Goal: Transaction & Acquisition: Obtain resource

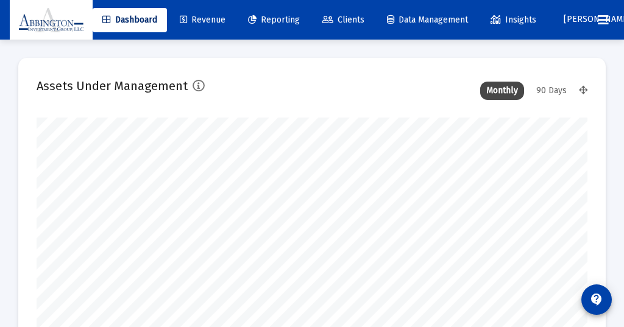
scroll to position [244, 551]
type input "[DATE]"
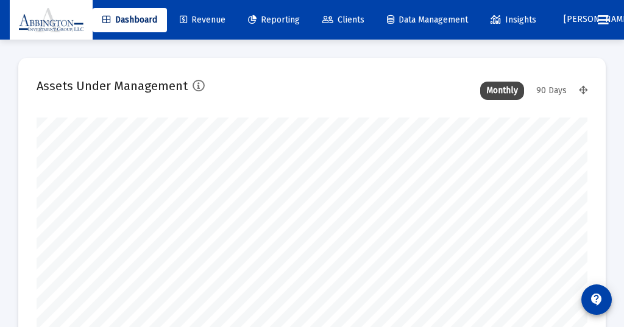
click at [553, 89] on div "90 Days" at bounding box center [551, 91] width 43 height 18
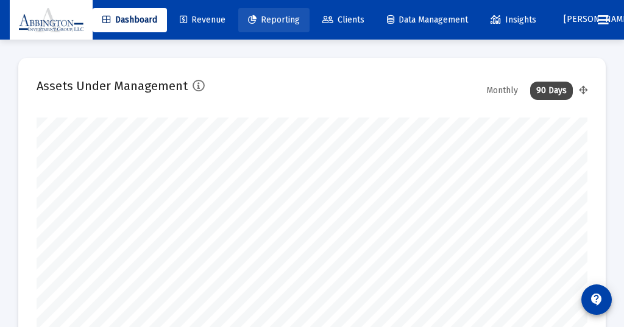
click at [288, 17] on span "Reporting" at bounding box center [274, 20] width 52 height 10
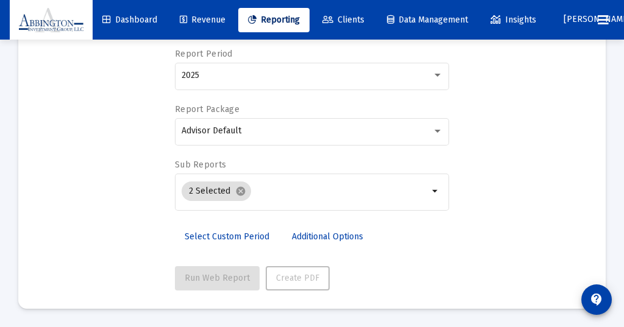
scroll to position [141, 0]
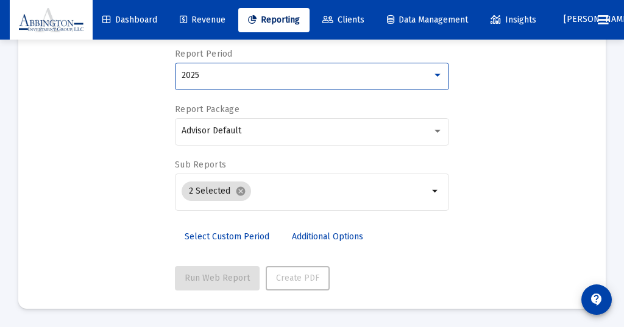
click at [438, 73] on div at bounding box center [437, 76] width 11 height 10
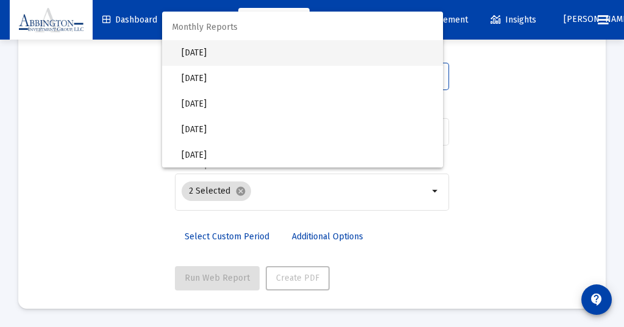
scroll to position [218, 0]
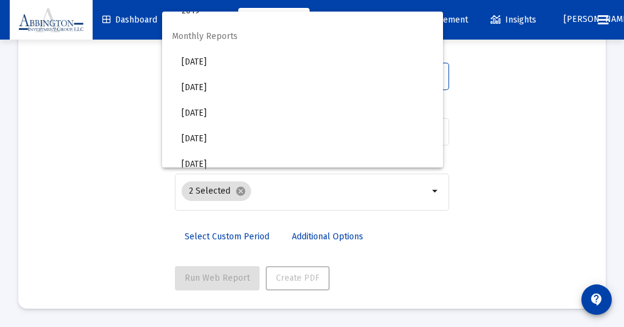
click at [565, 88] on div at bounding box center [312, 163] width 624 height 327
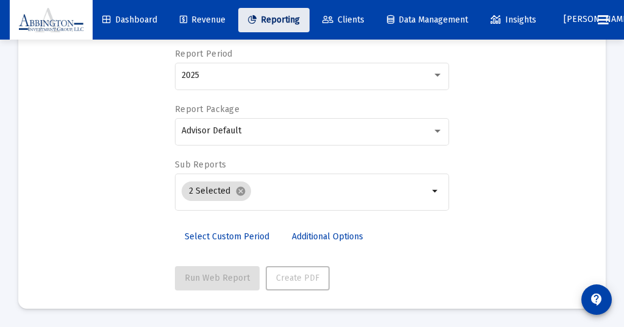
click at [277, 15] on span "Reporting" at bounding box center [274, 20] width 52 height 10
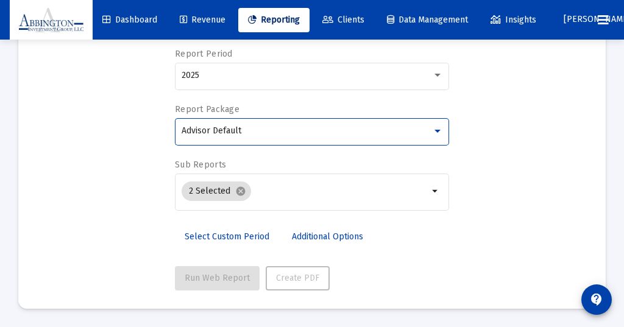
click at [439, 132] on div at bounding box center [438, 131] width 6 height 3
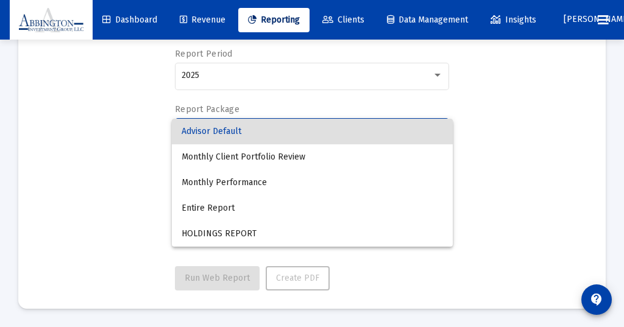
click at [525, 161] on div at bounding box center [312, 163] width 624 height 327
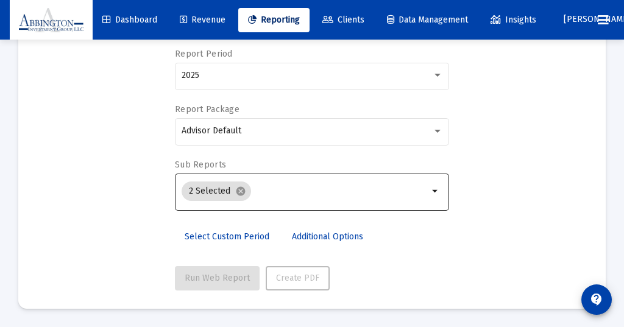
click at [437, 194] on mat-icon "arrow_drop_down" at bounding box center [435, 191] width 15 height 15
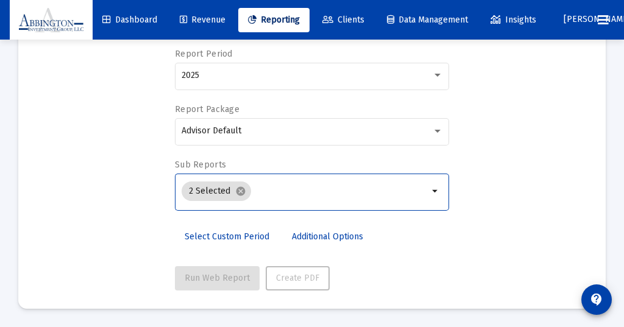
click at [433, 192] on mat-icon "arrow_drop_down" at bounding box center [435, 191] width 15 height 15
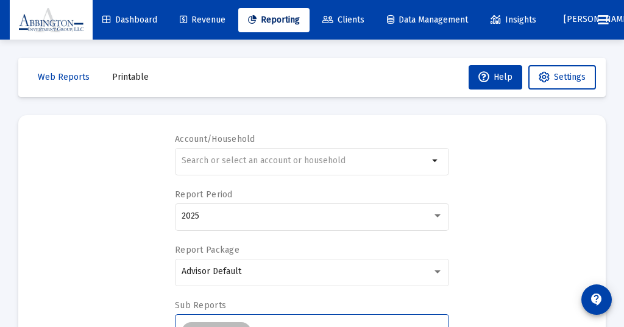
scroll to position [0, 0]
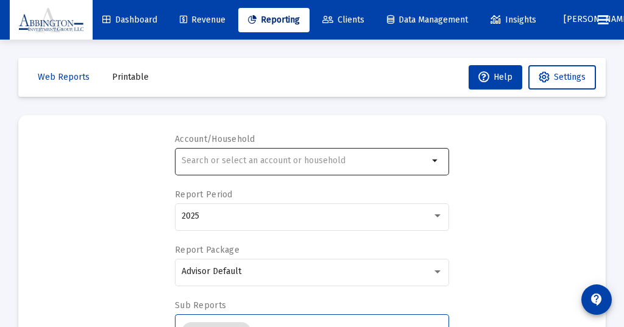
click at [436, 158] on mat-icon "arrow_drop_down" at bounding box center [435, 161] width 15 height 15
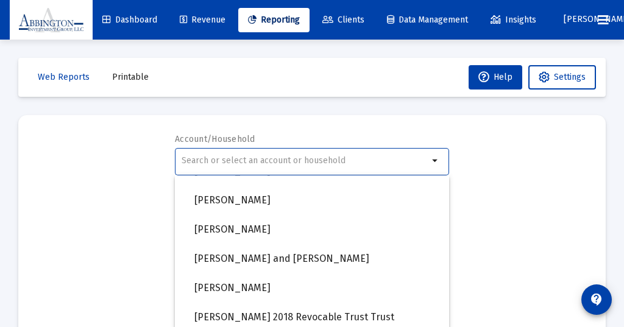
scroll to position [887, 0]
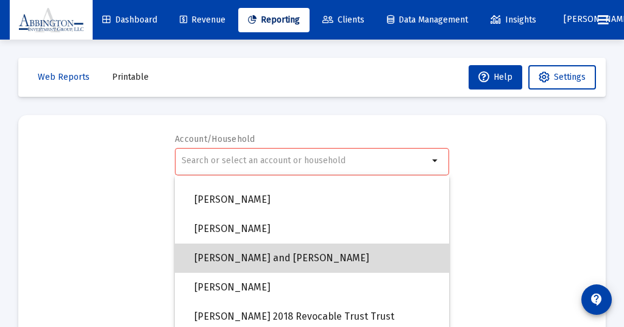
click at [280, 255] on span "[PERSON_NAME] and [PERSON_NAME]" at bounding box center [316, 258] width 245 height 29
type input "[PERSON_NAME] and [PERSON_NAME]"
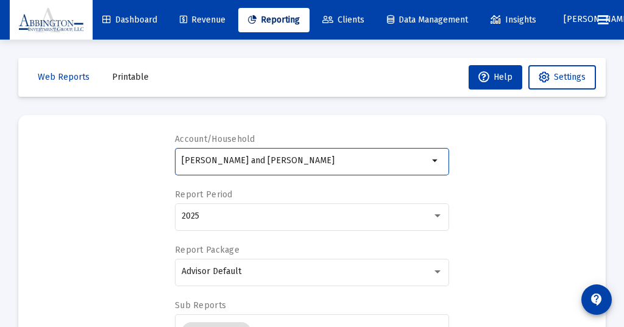
click at [494, 167] on div "Account/Household [PERSON_NAME] and [PERSON_NAME] arrow_drop_down Report Period…" at bounding box center [312, 282] width 551 height 298
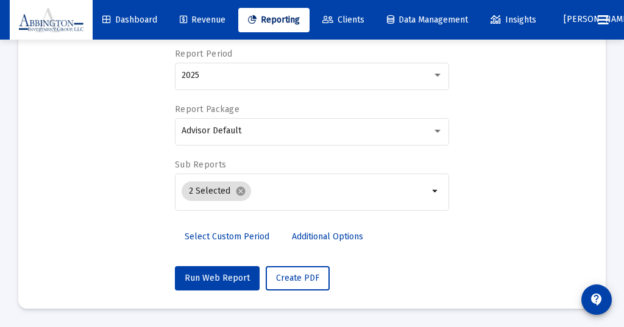
scroll to position [141, 0]
click at [205, 277] on span "Run Web Report" at bounding box center [217, 278] width 65 height 10
click at [305, 276] on span "Push to PDF" at bounding box center [300, 278] width 48 height 10
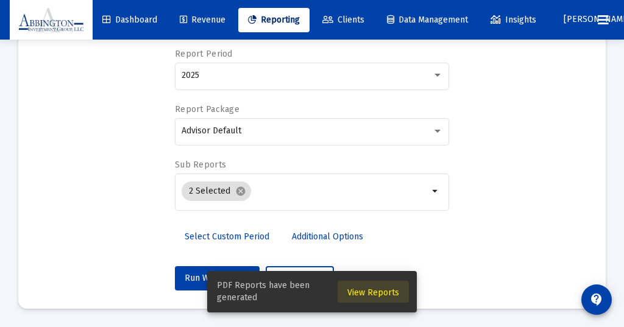
click at [375, 293] on span "View Reports" at bounding box center [373, 293] width 52 height 10
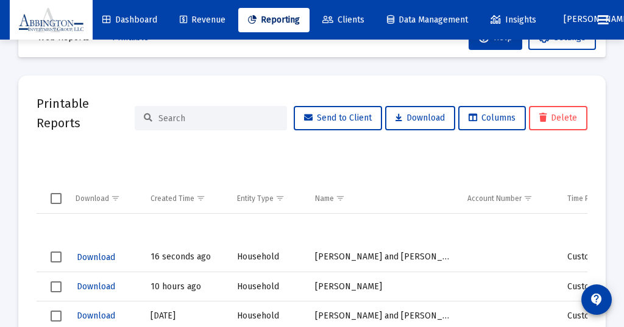
click at [166, 256] on td "16 seconds ago" at bounding box center [185, 257] width 87 height 29
click at [92, 260] on span "Download" at bounding box center [96, 257] width 38 height 10
click at [279, 18] on span "Reporting" at bounding box center [274, 20] width 52 height 10
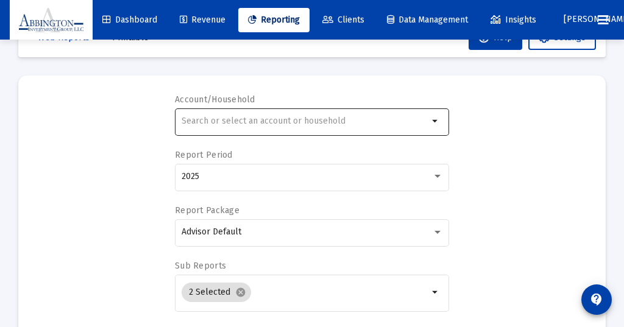
click at [434, 118] on mat-icon "arrow_drop_down" at bounding box center [435, 121] width 15 height 15
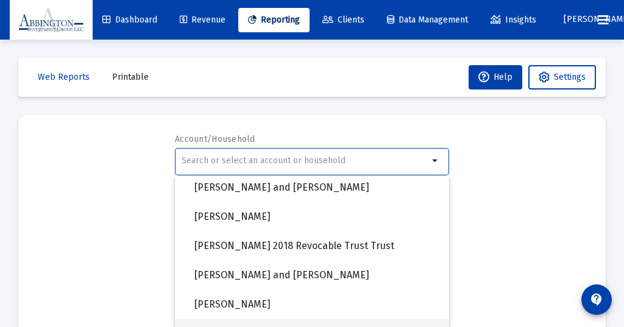
scroll to position [957, 0]
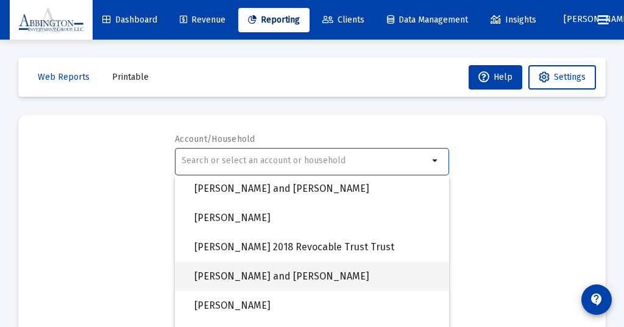
click at [238, 273] on span "[PERSON_NAME] and [PERSON_NAME]" at bounding box center [316, 276] width 245 height 29
type input "[PERSON_NAME] and [PERSON_NAME]"
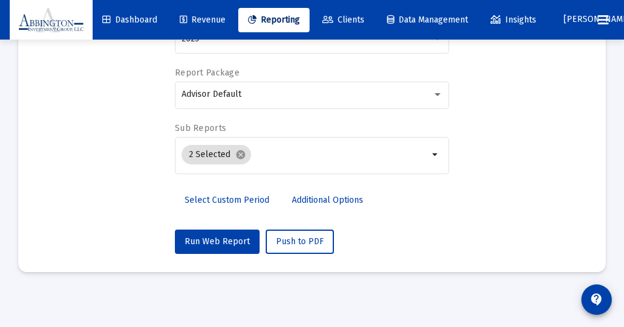
scroll to position [177, 0]
click at [216, 241] on span "Run Web Report" at bounding box center [217, 241] width 65 height 10
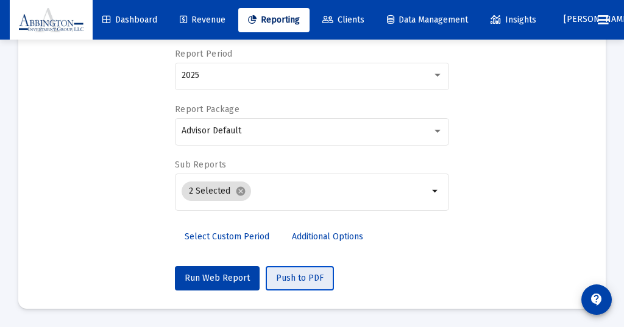
click at [300, 274] on span "Push to PDF" at bounding box center [300, 278] width 48 height 10
click at [298, 274] on span "Push to PDF" at bounding box center [300, 278] width 48 height 10
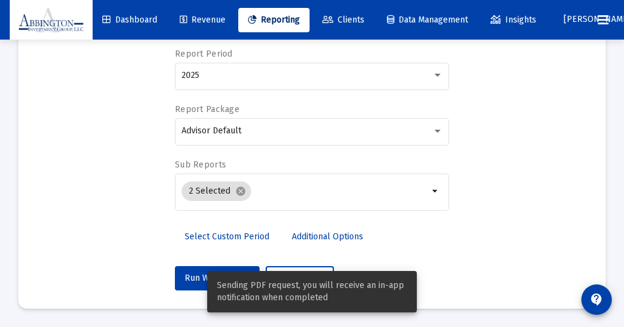
click at [396, 236] on div "Select Custom Period Additional Options" at bounding box center [312, 241] width 274 height 32
click at [375, 291] on span "View Reports" at bounding box center [373, 293] width 52 height 10
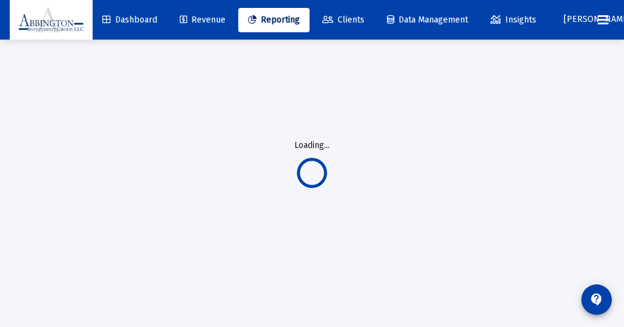
scroll to position [40, 0]
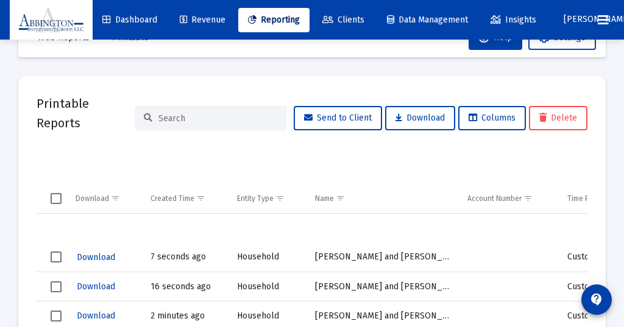
click at [91, 253] on span "Download" at bounding box center [96, 257] width 38 height 10
click at [94, 257] on span "Download" at bounding box center [96, 257] width 38 height 10
